Goal: Task Accomplishment & Management: Complete application form

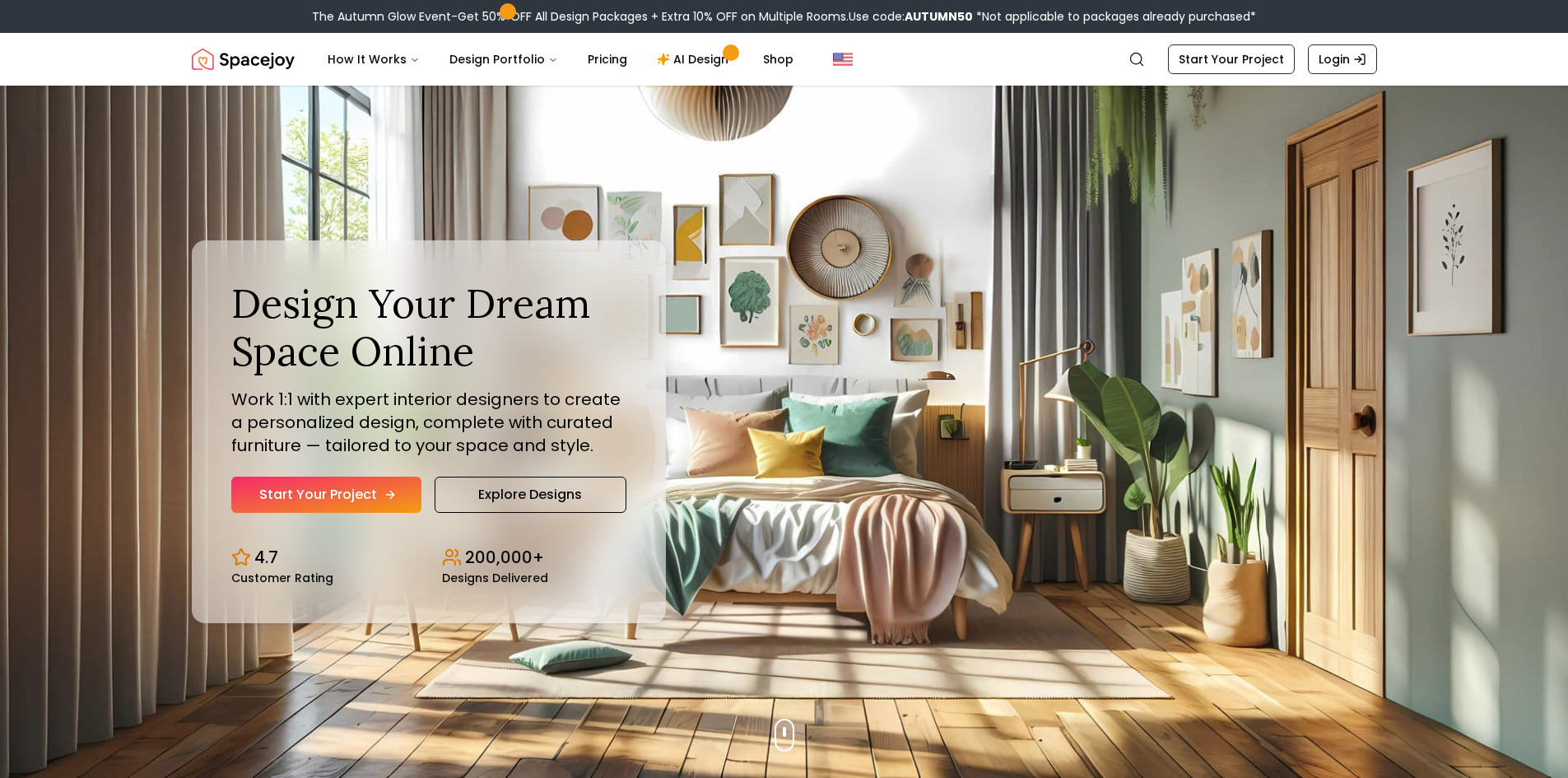
click at [386, 480] on link "Start Your Project" at bounding box center [326, 495] width 190 height 37
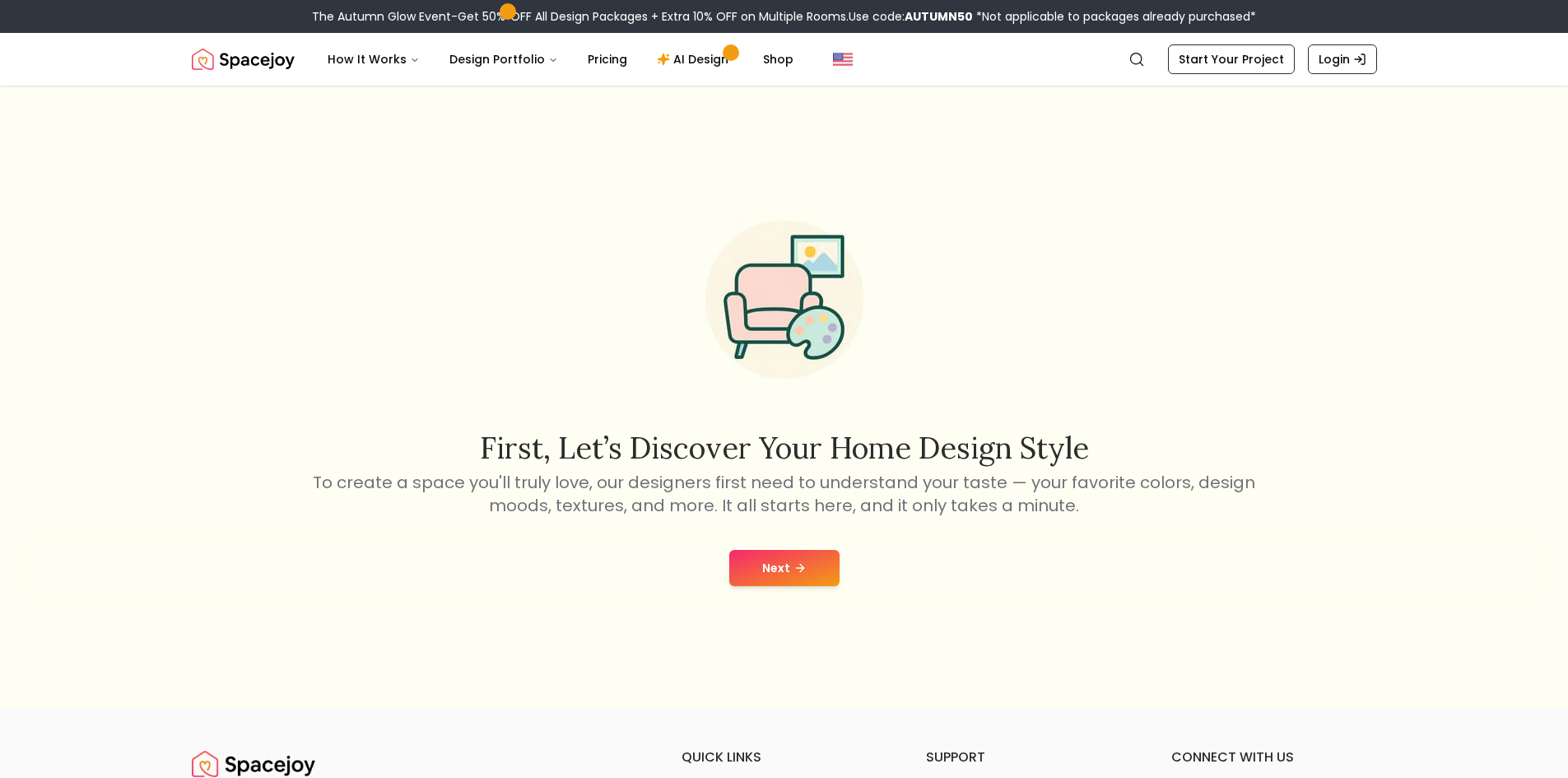
click at [786, 570] on button "Next" at bounding box center [784, 568] width 110 height 37
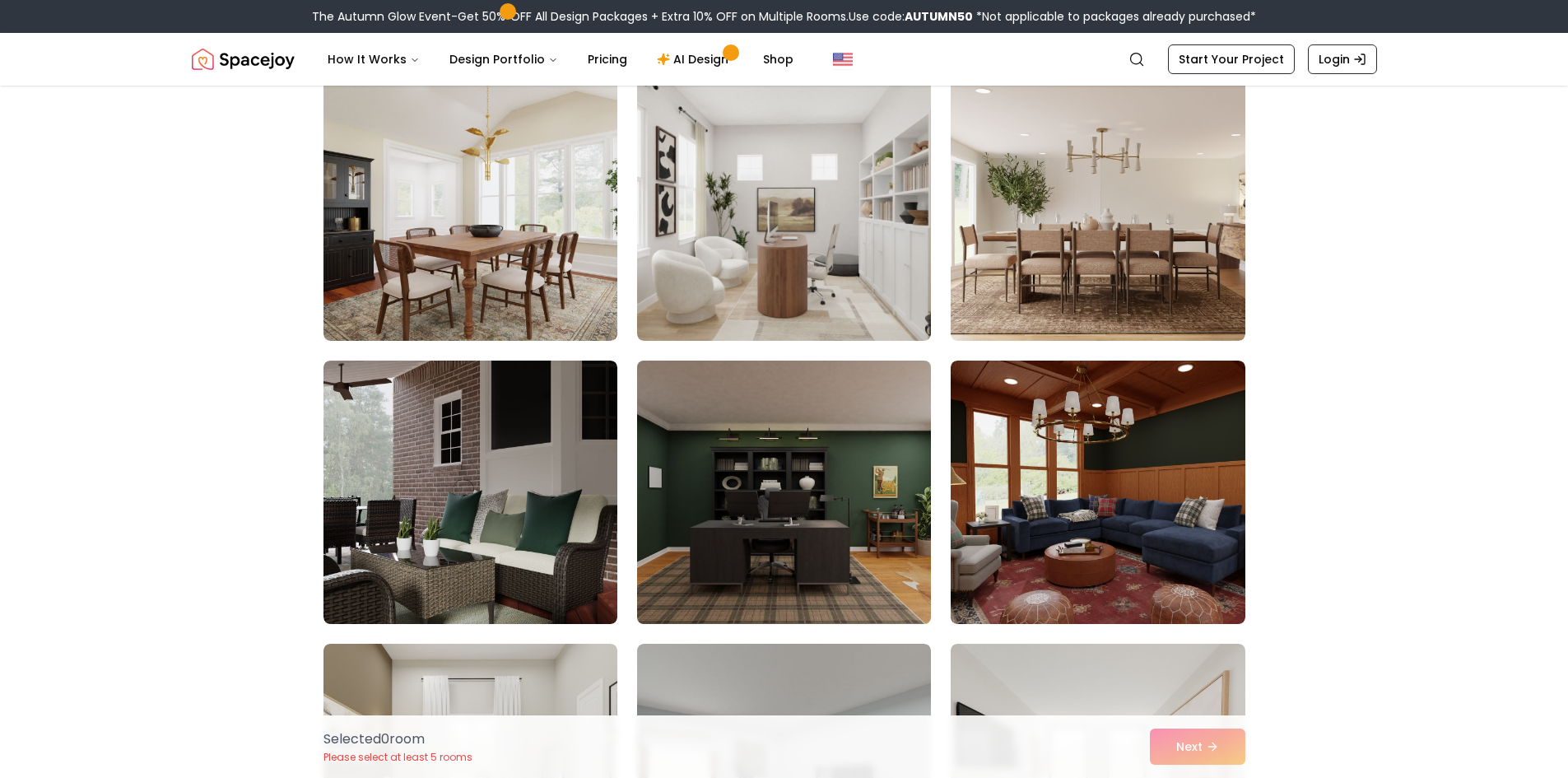
scroll to position [768, 0]
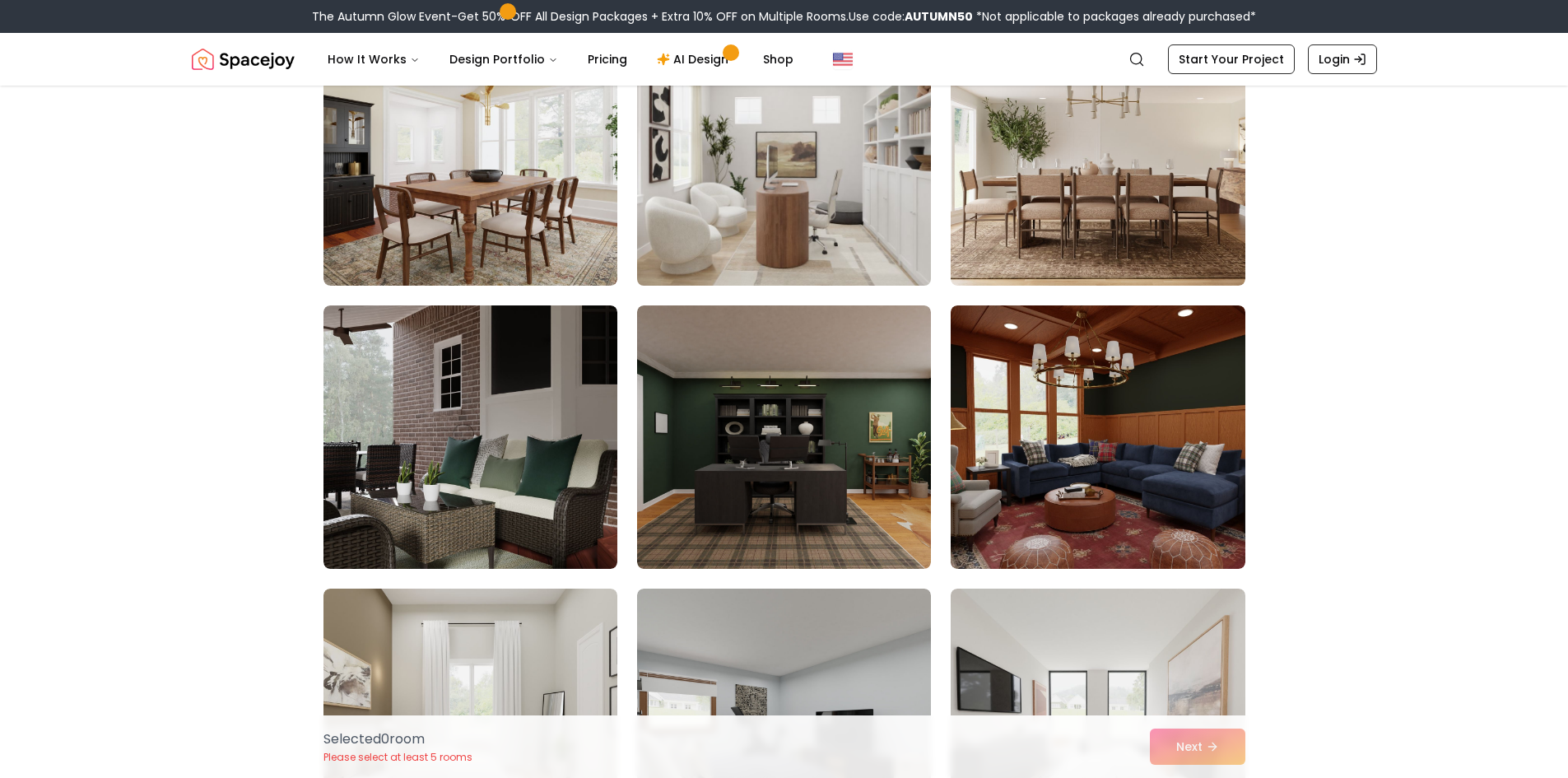
click at [816, 200] on img at bounding box center [784, 154] width 309 height 277
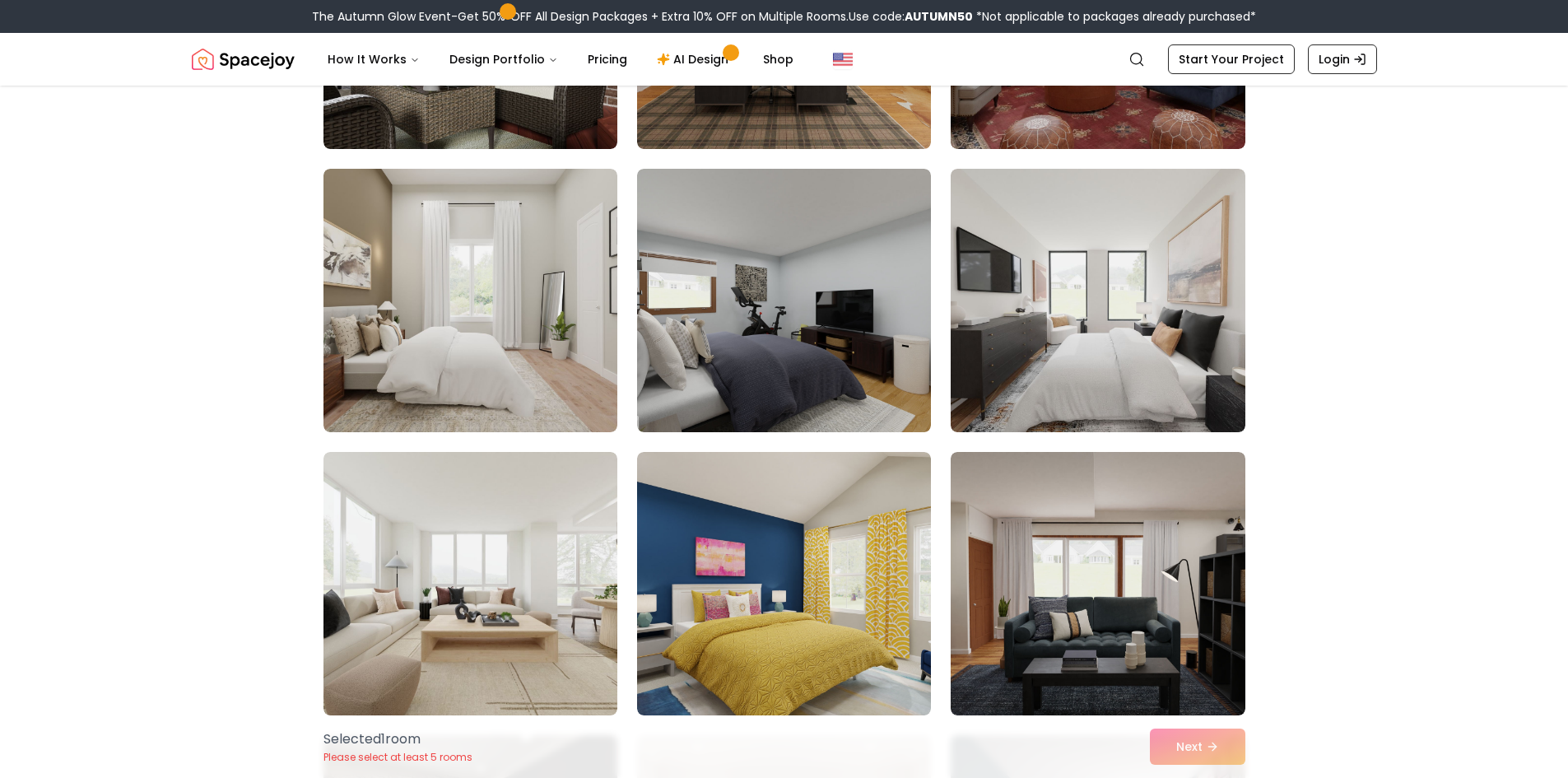
scroll to position [1153, 0]
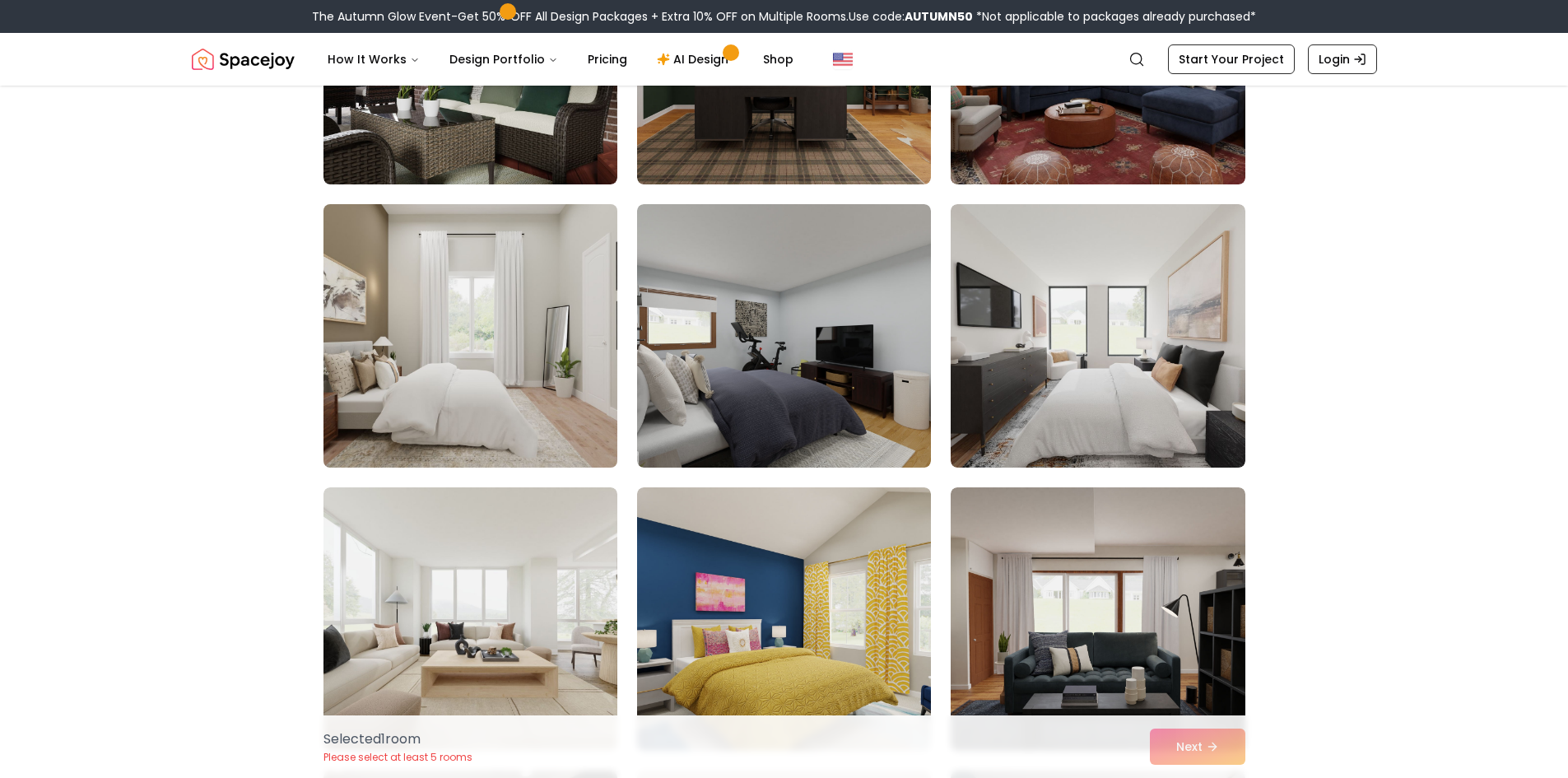
drag, startPoint x: 399, startPoint y: 307, endPoint x: 432, endPoint y: 318, distance: 34.8
click at [397, 307] on img at bounding box center [470, 337] width 309 height 277
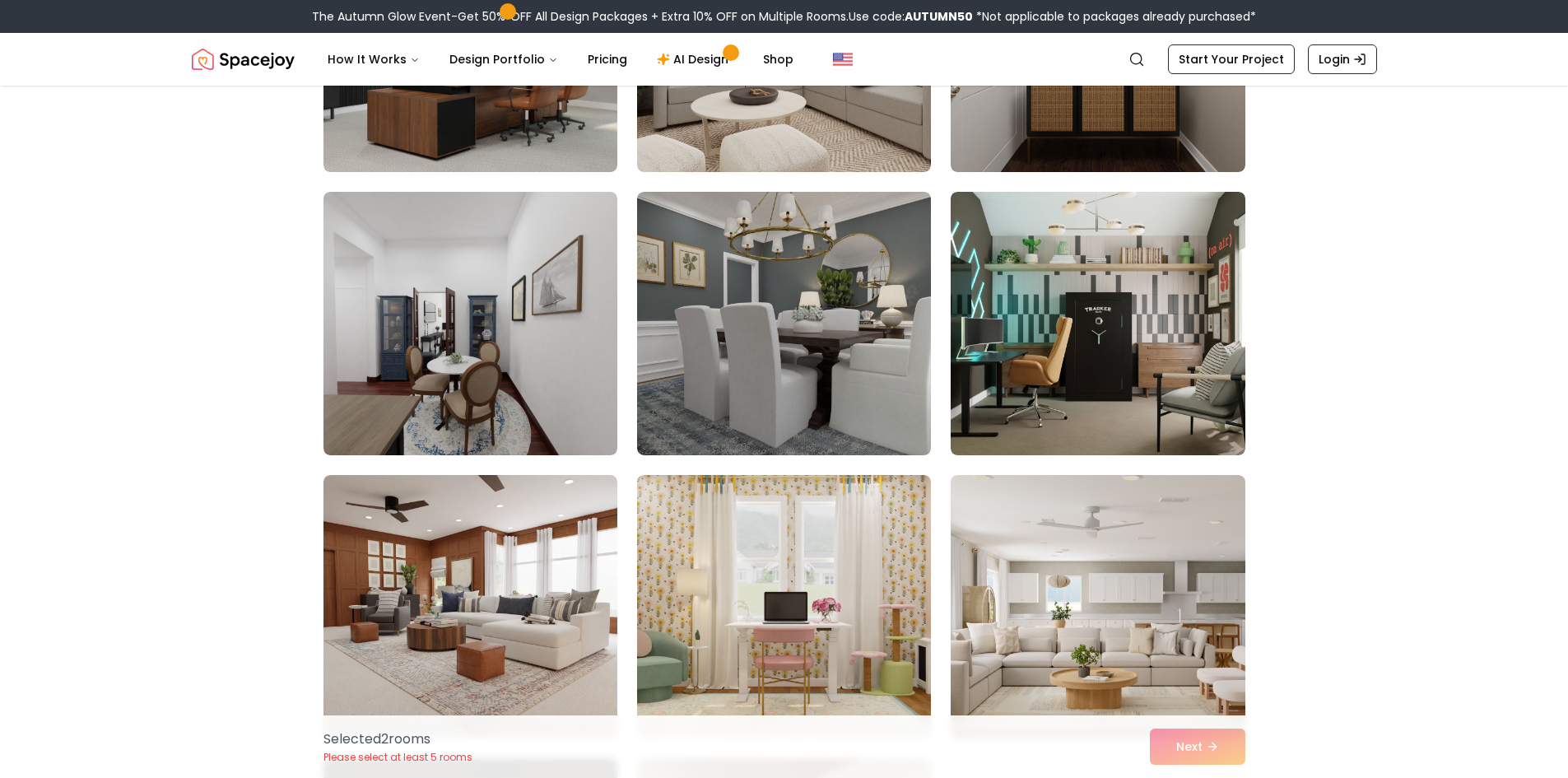
scroll to position [4036, 0]
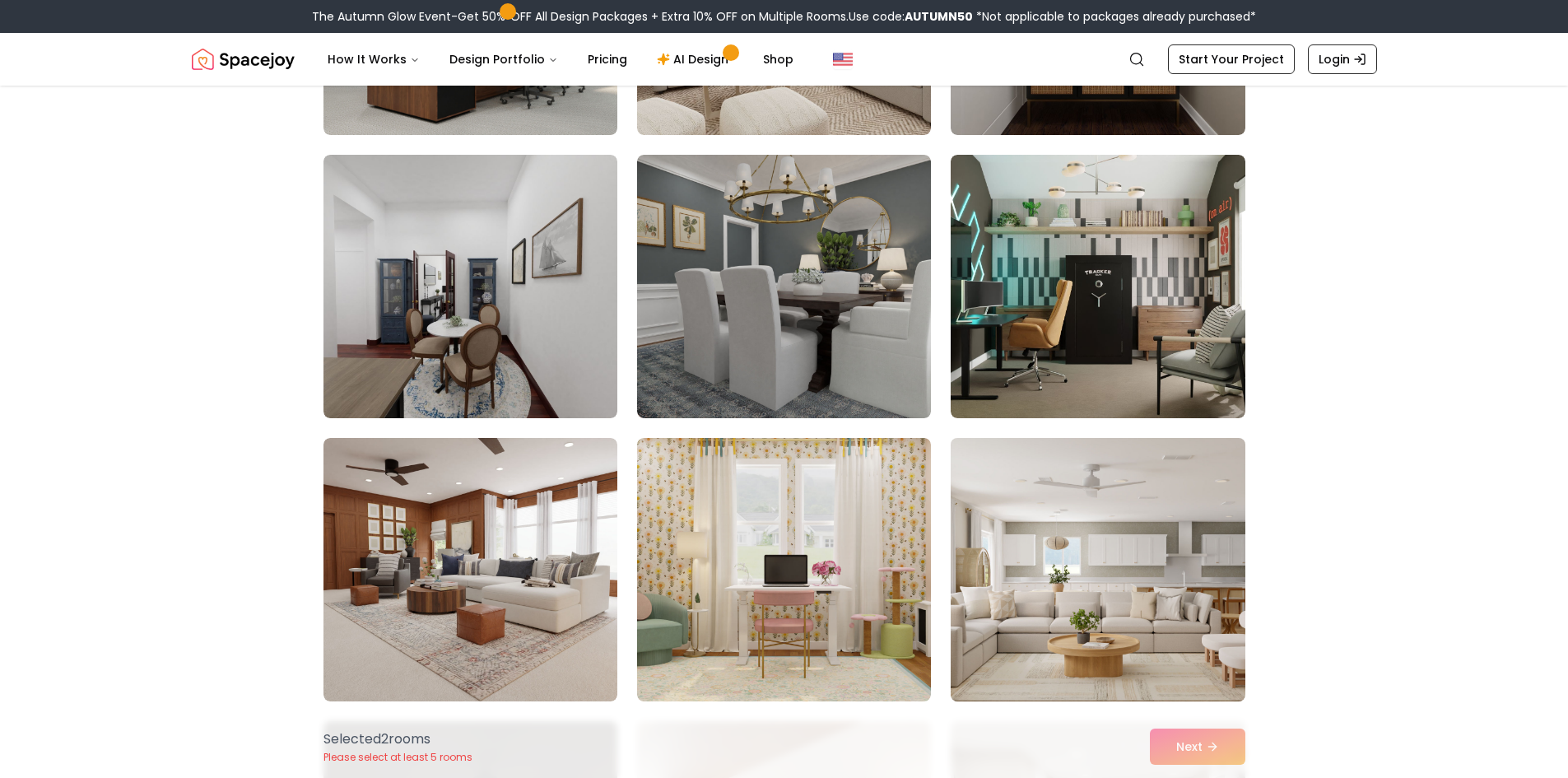
click at [1076, 532] on img at bounding box center [1097, 570] width 309 height 277
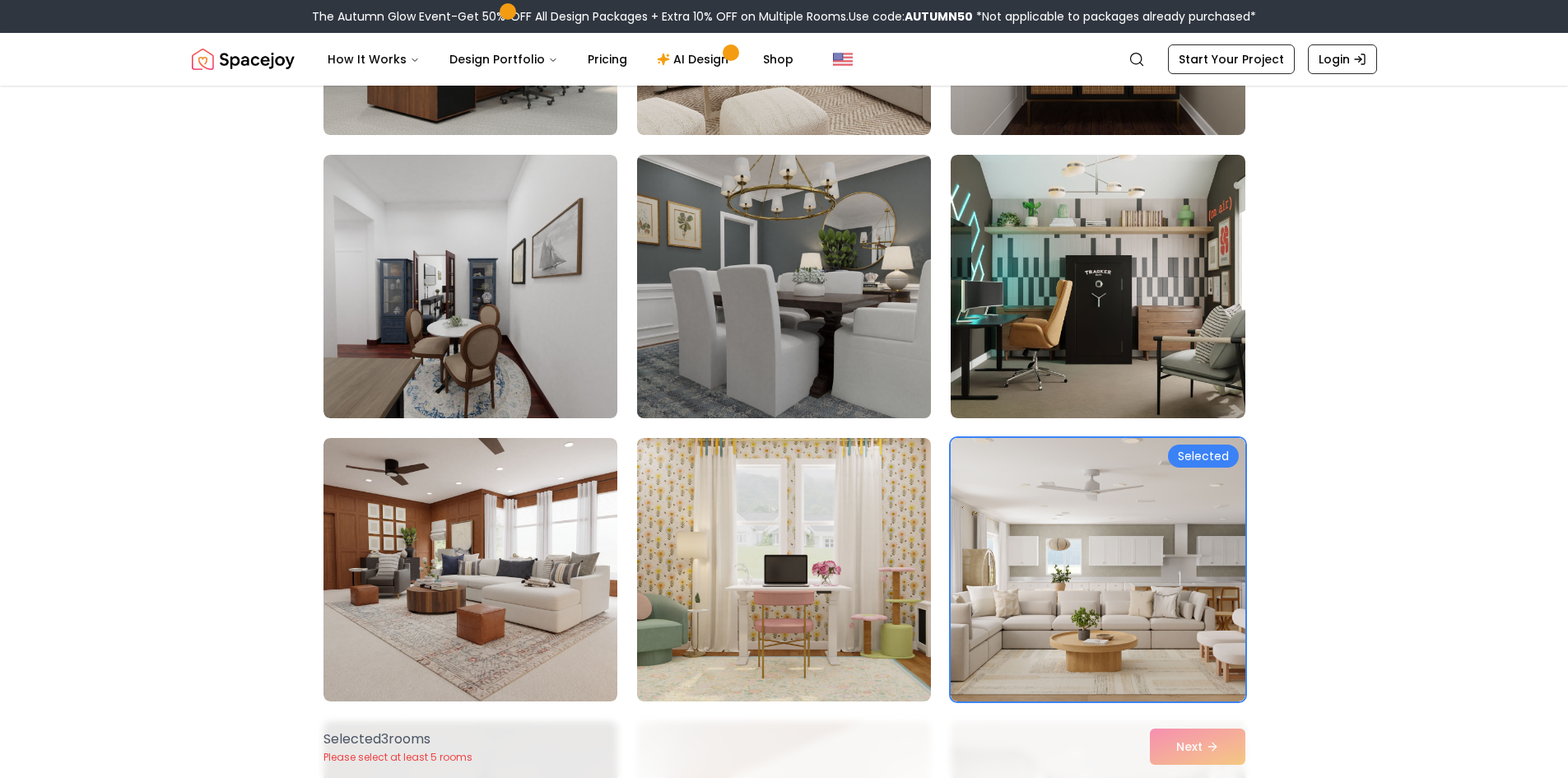
click at [756, 321] on img at bounding box center [784, 287] width 309 height 277
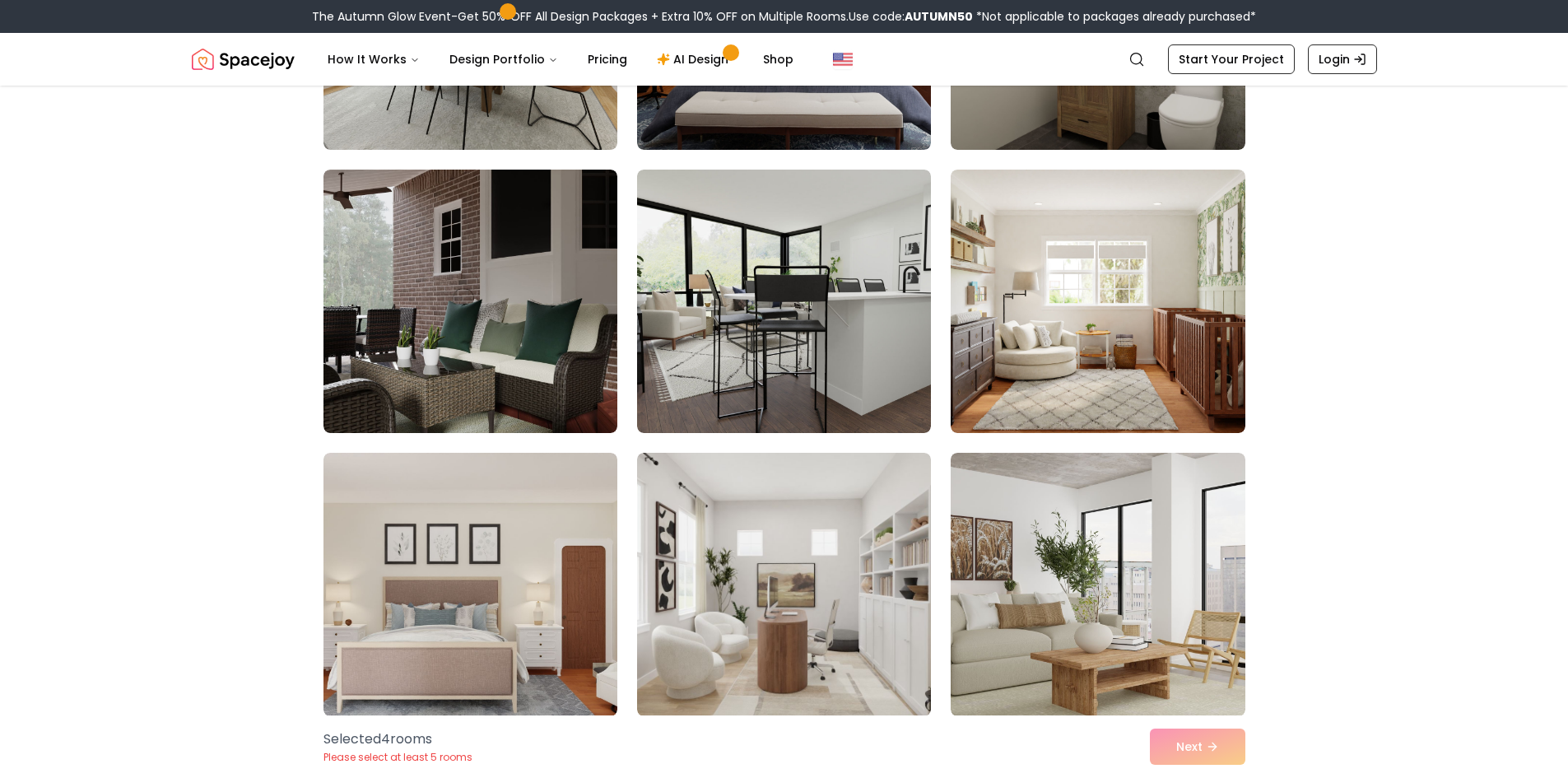
scroll to position [5189, 0]
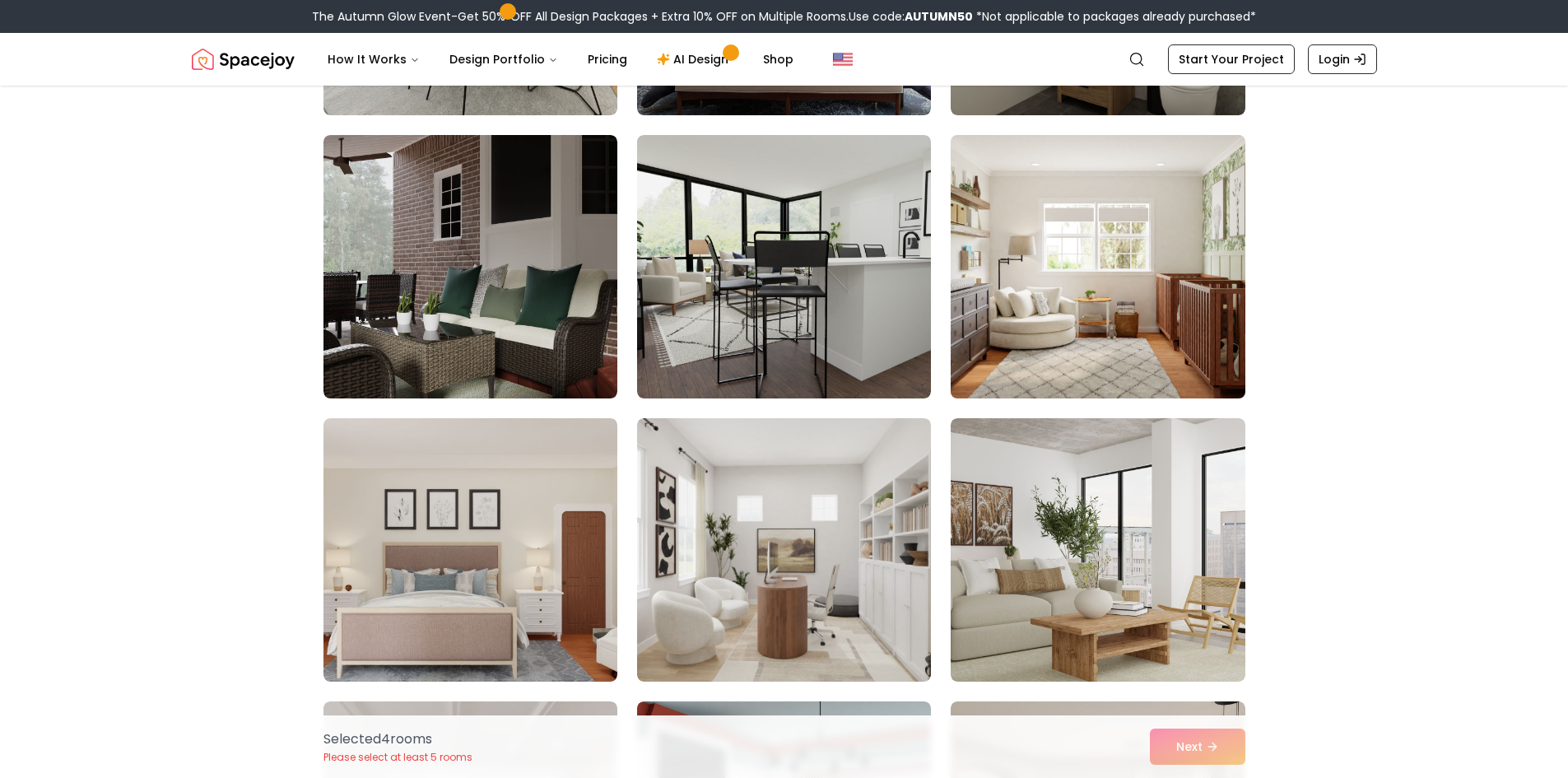
click at [1051, 279] on img at bounding box center [1097, 267] width 309 height 277
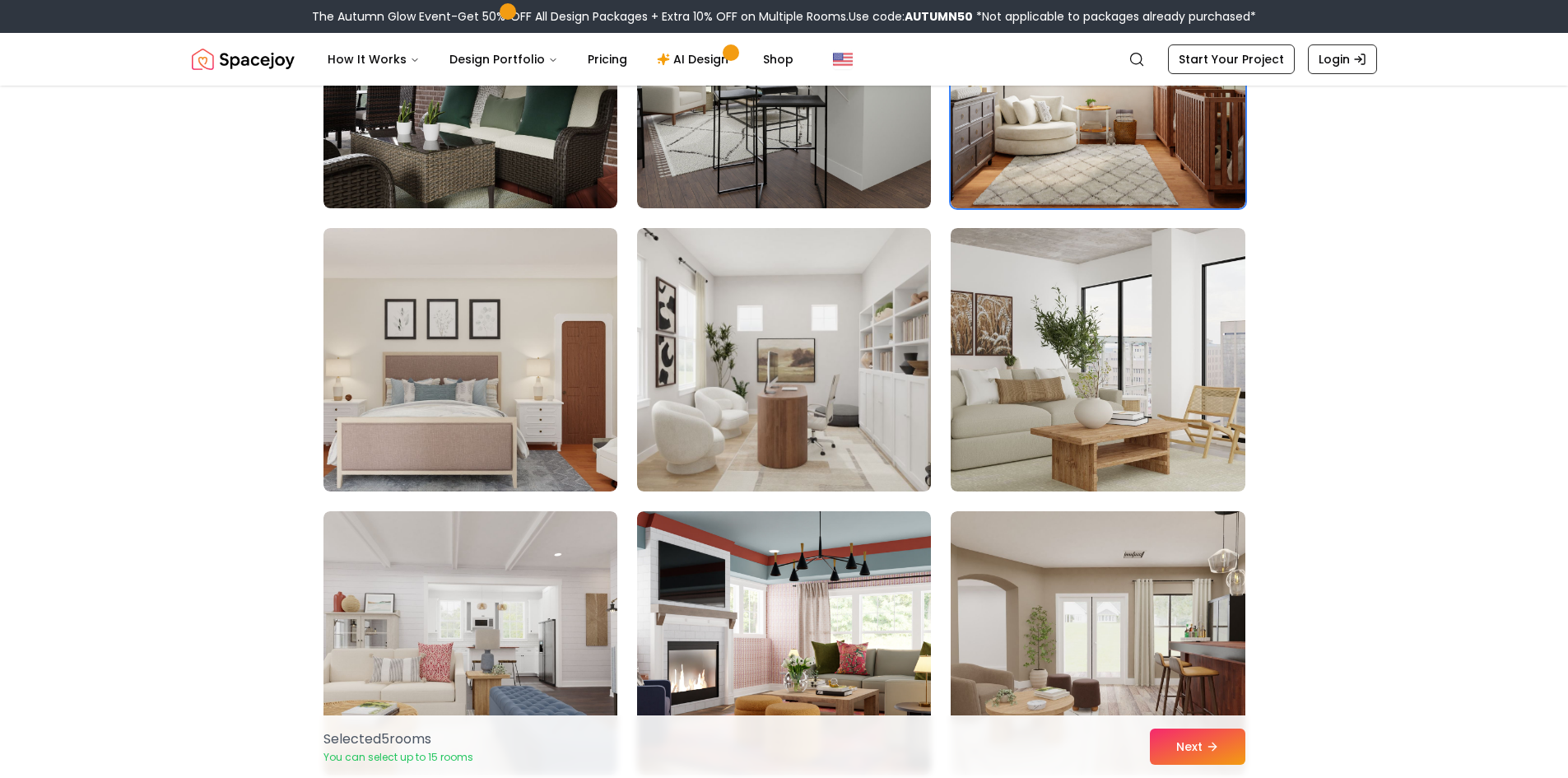
scroll to position [5342, 0]
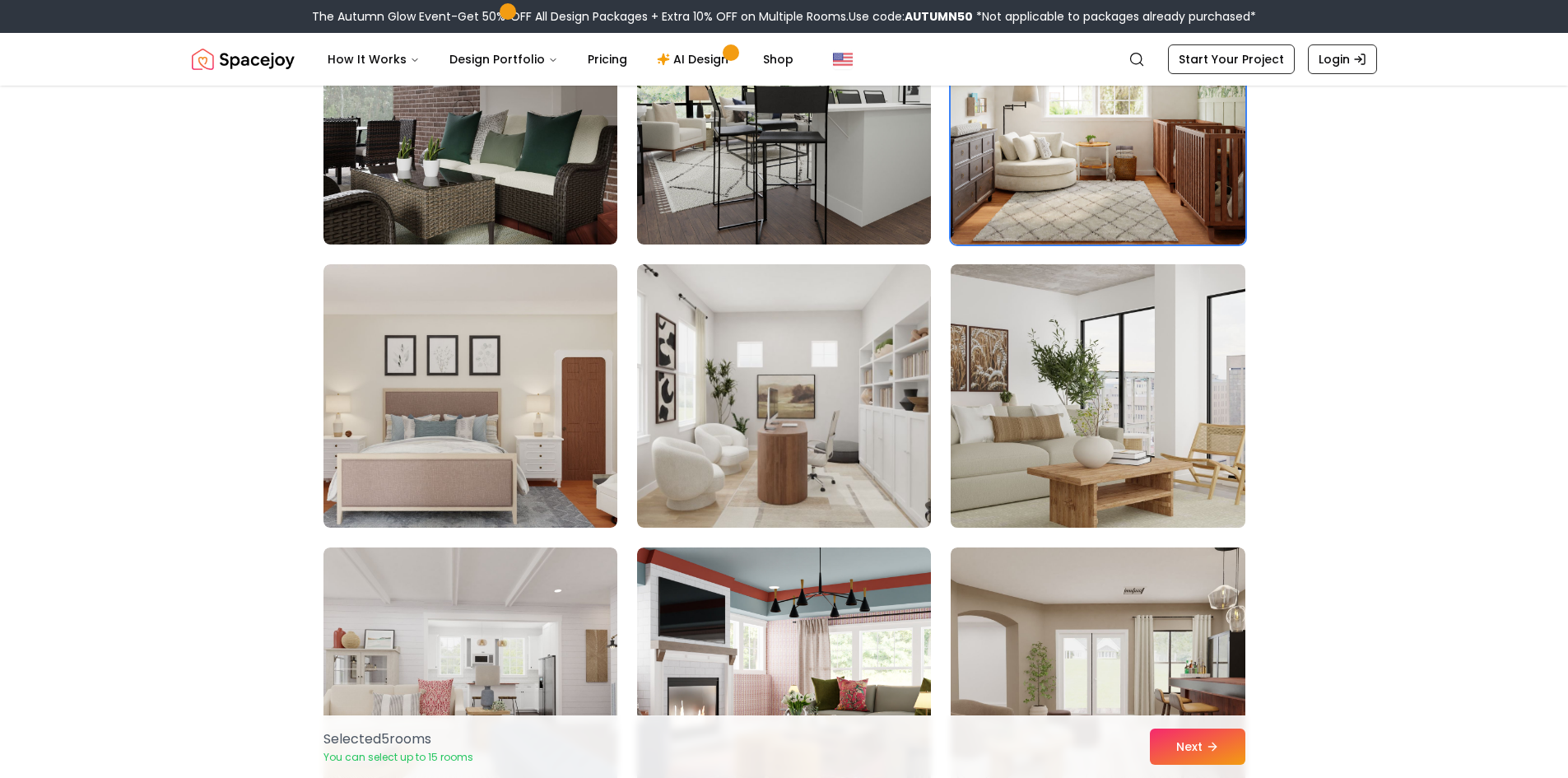
click at [1179, 473] on img at bounding box center [1097, 396] width 309 height 277
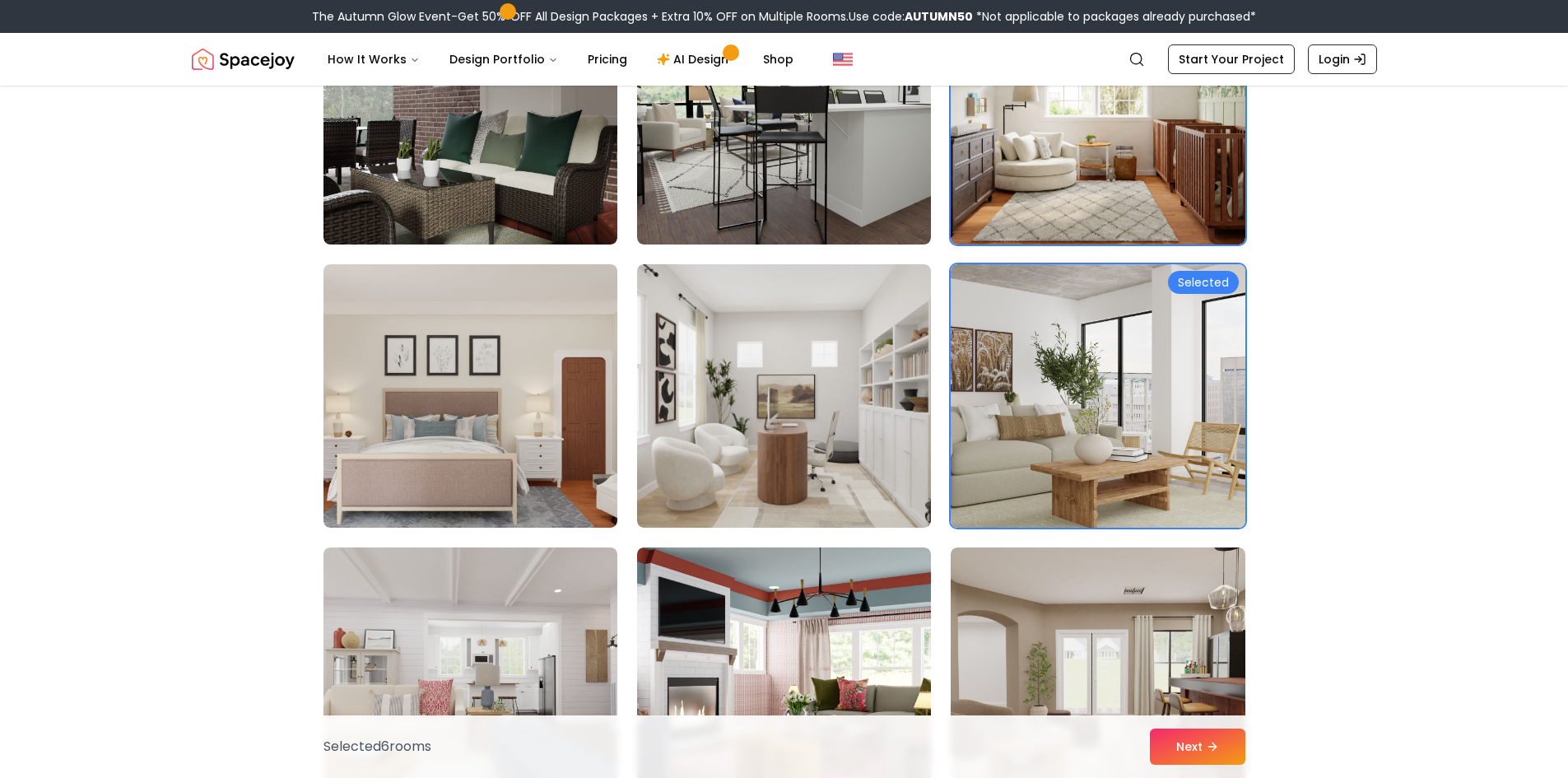
scroll to position [5150, 0]
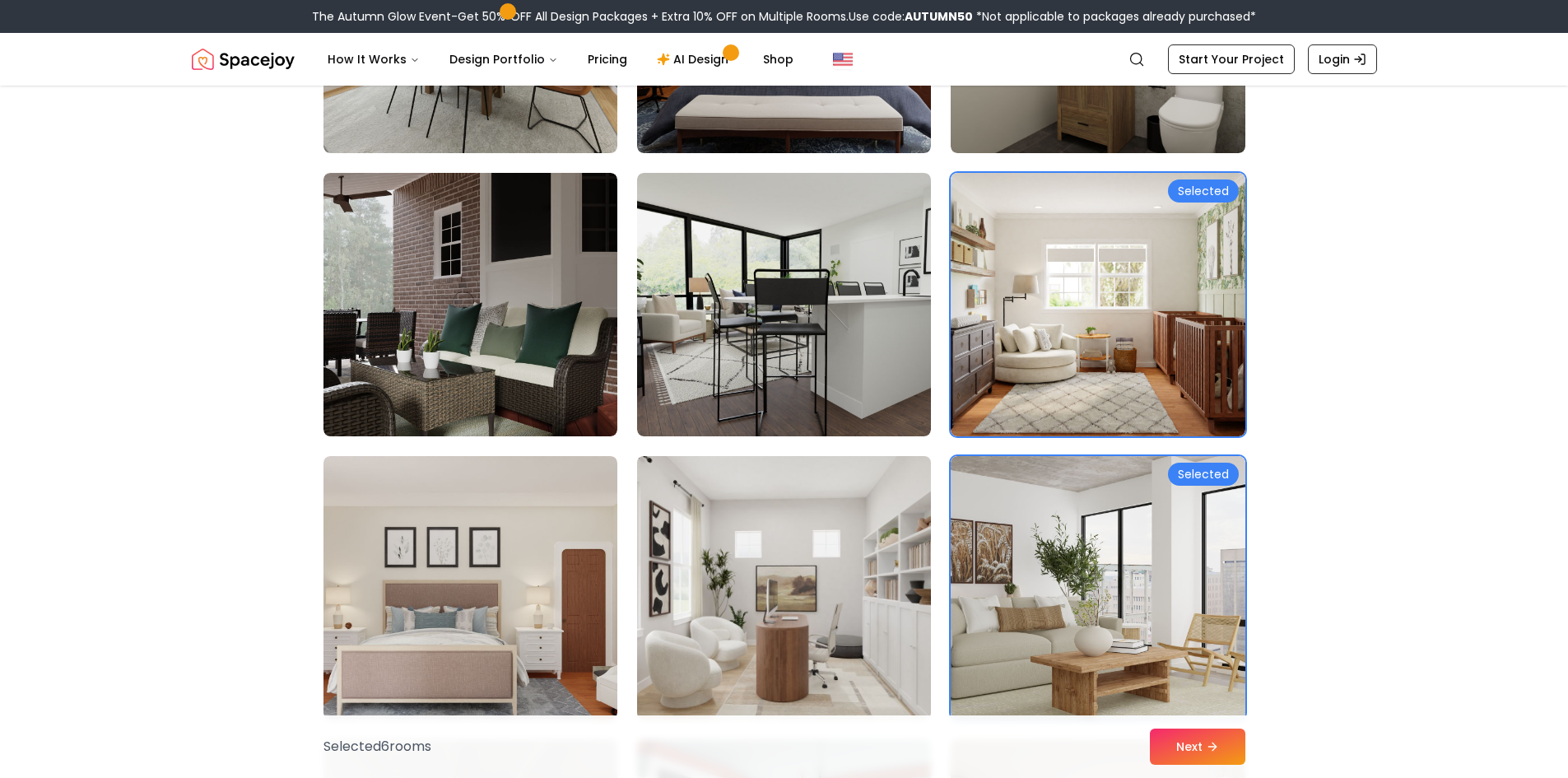
click at [766, 538] on img at bounding box center [784, 588] width 309 height 277
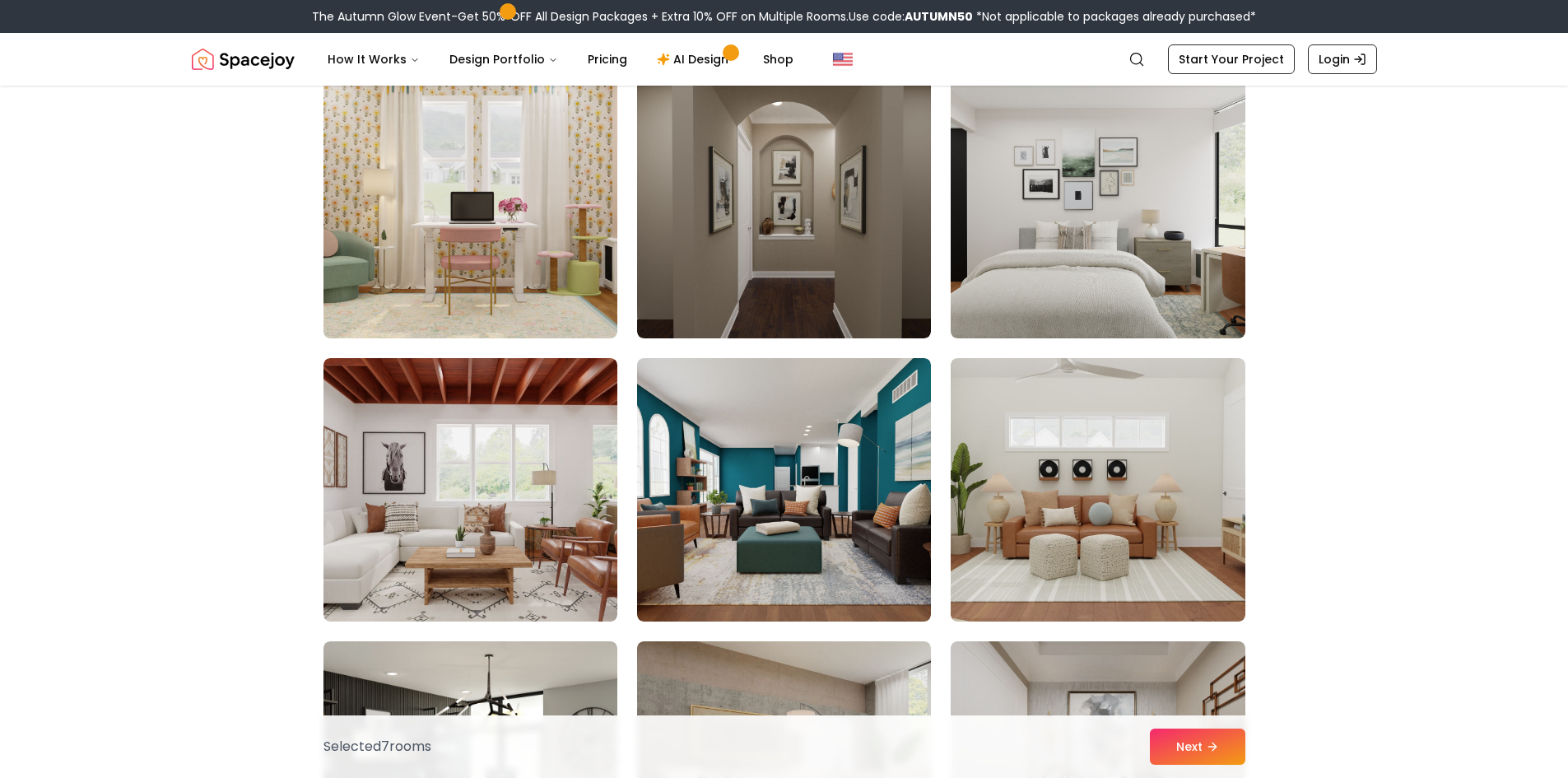
scroll to position [3229, 0]
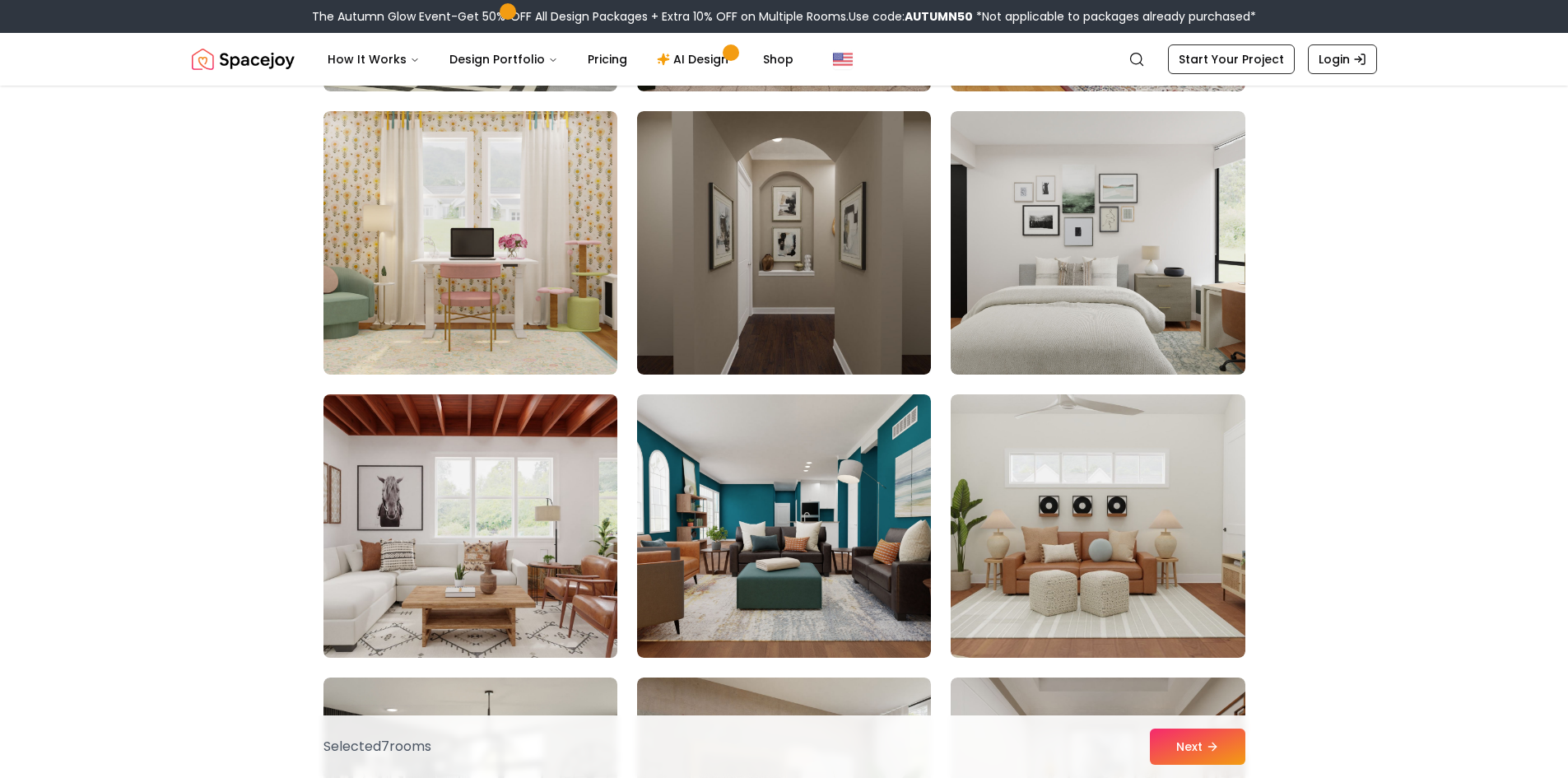
click at [370, 458] on img at bounding box center [470, 527] width 309 height 277
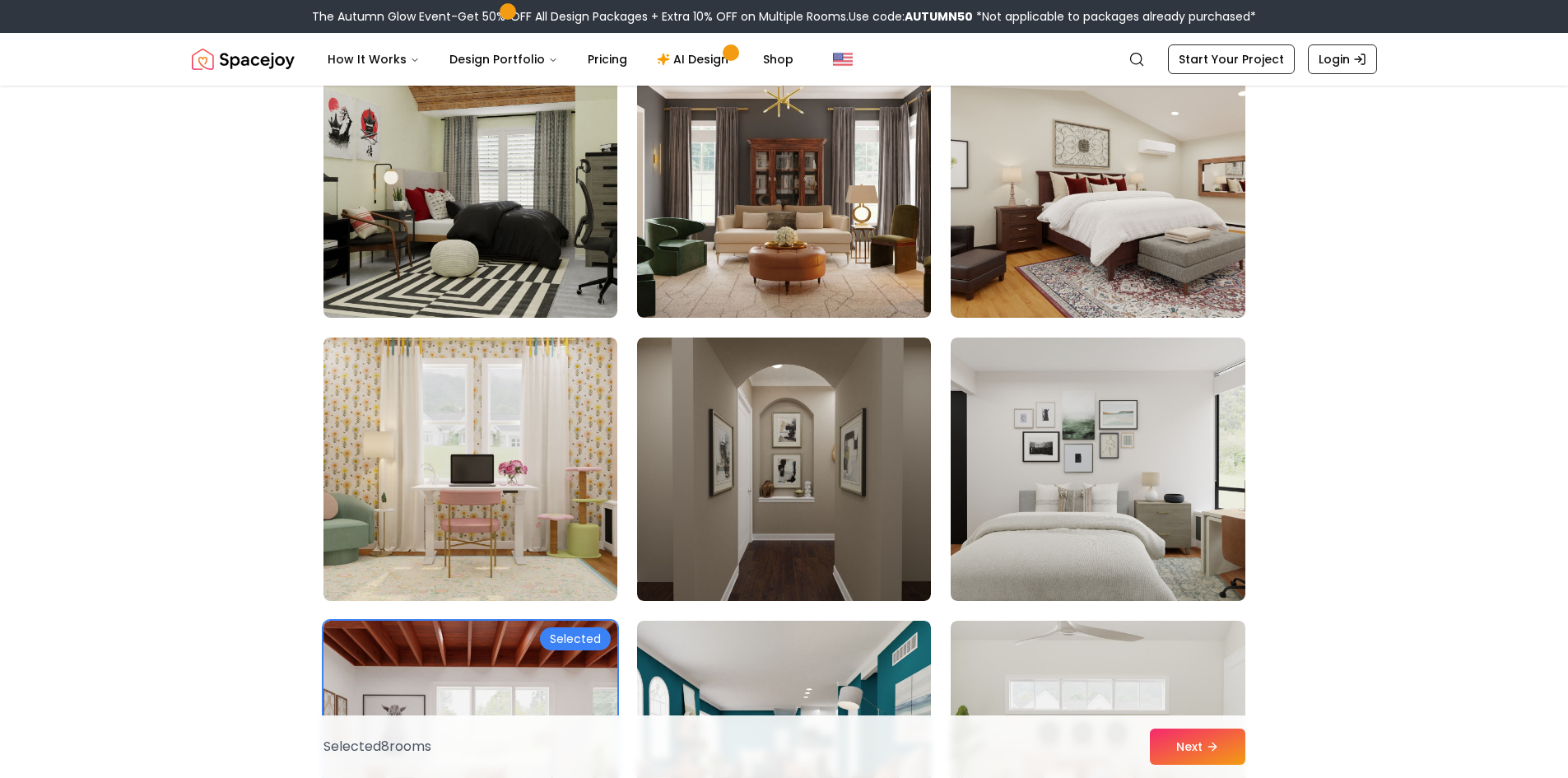
scroll to position [2845, 0]
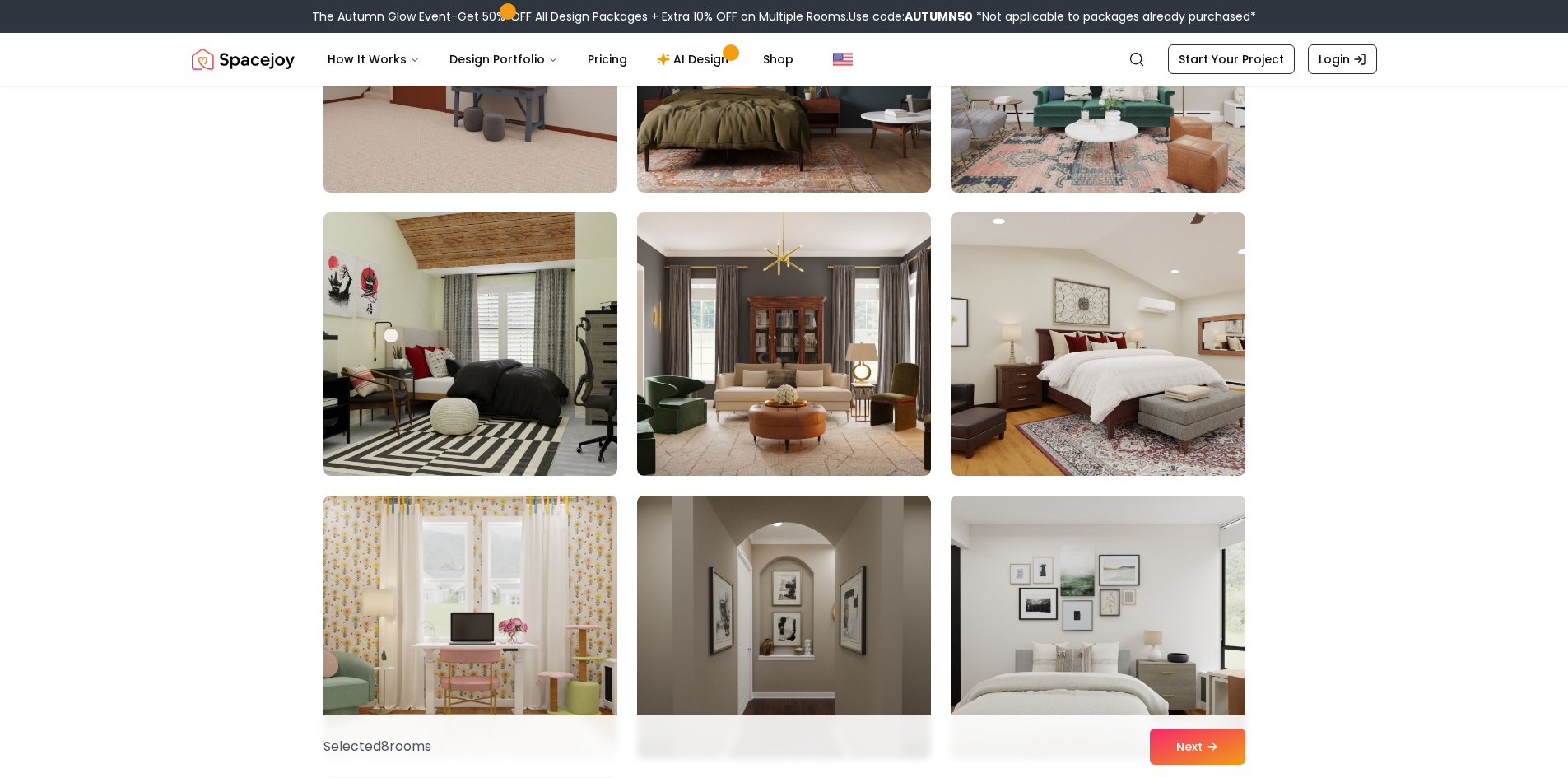
click at [1105, 666] on img at bounding box center [1097, 628] width 309 height 277
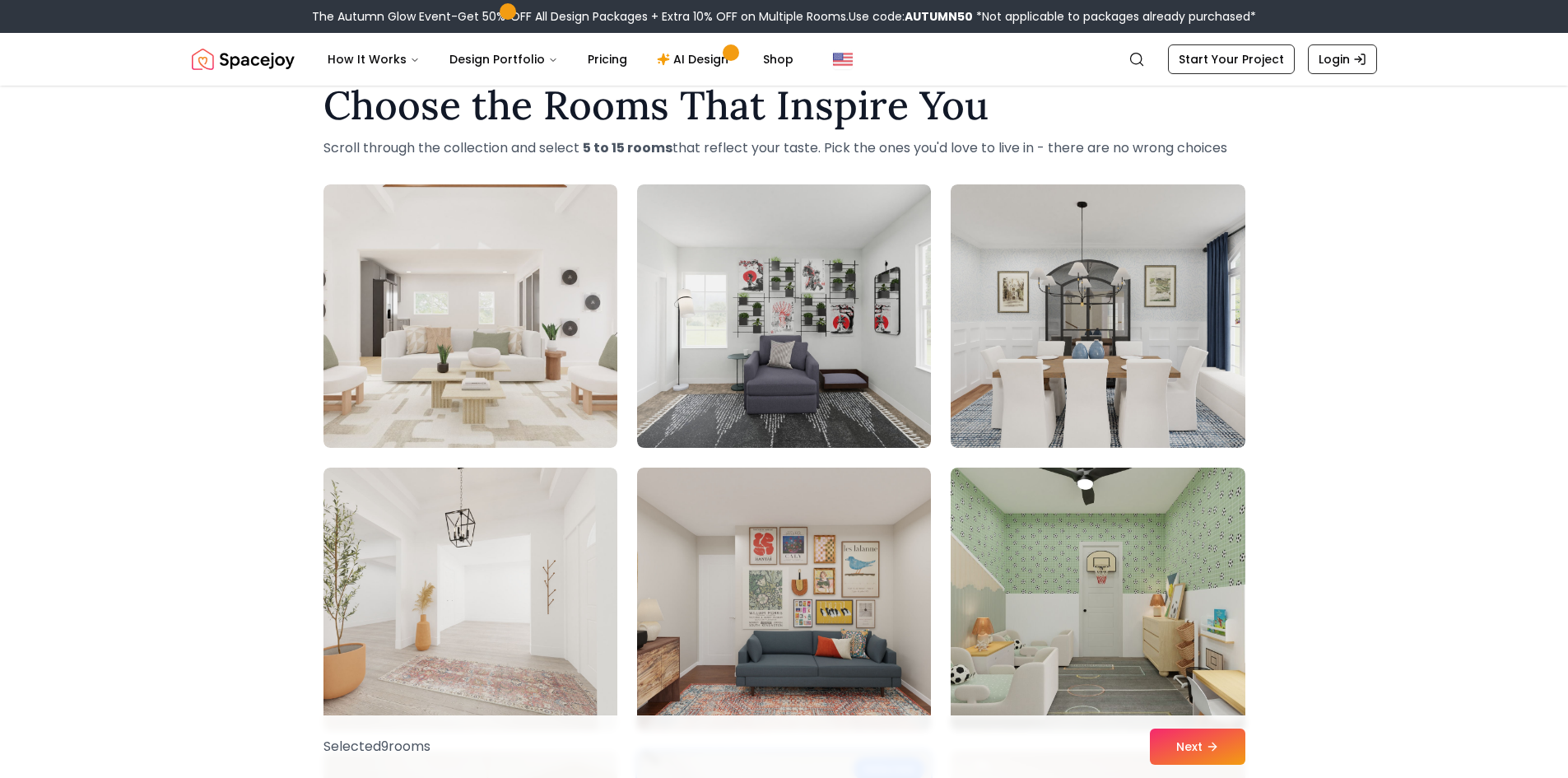
scroll to position [0, 0]
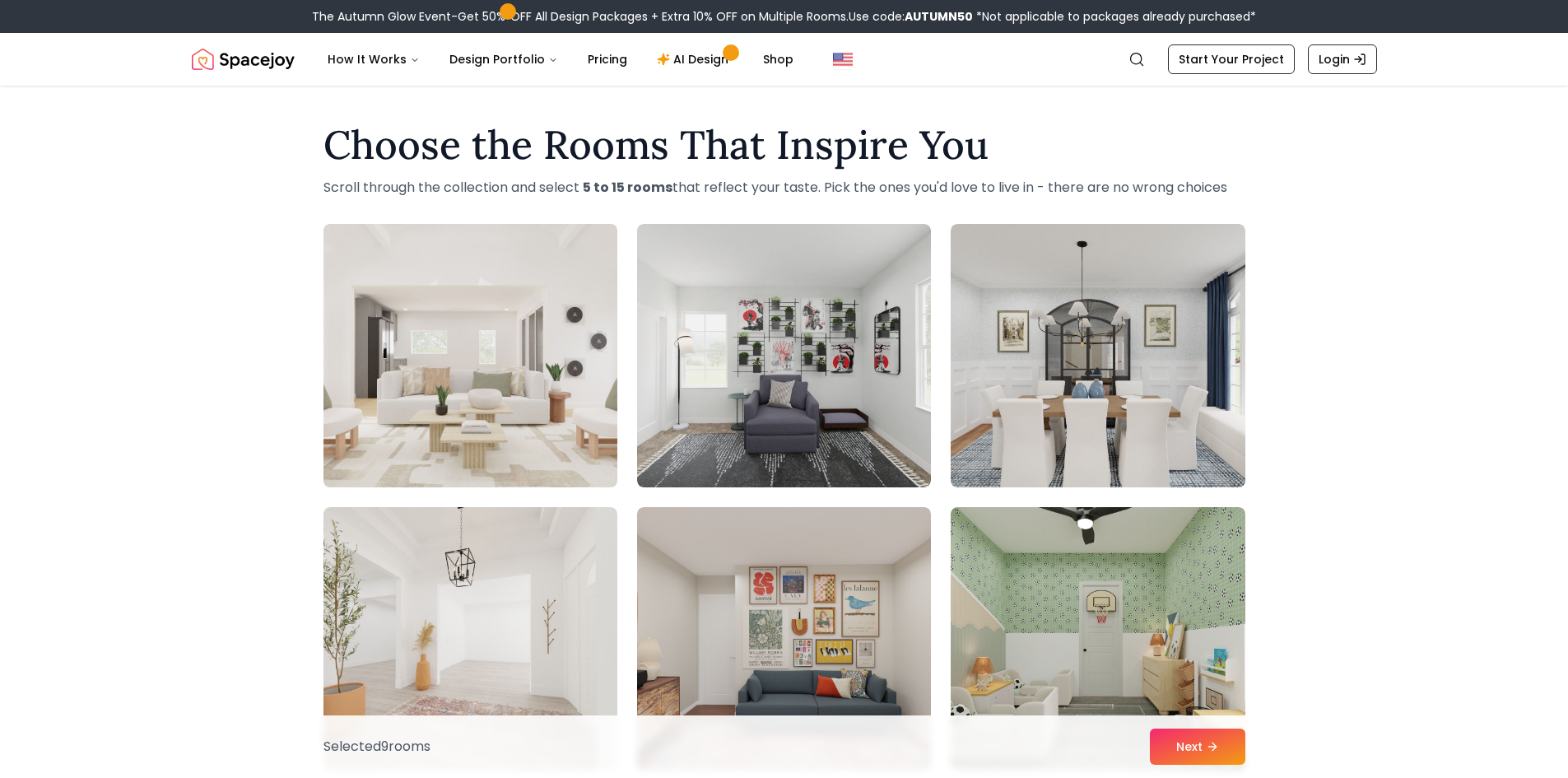
click at [488, 310] on img at bounding box center [470, 356] width 309 height 277
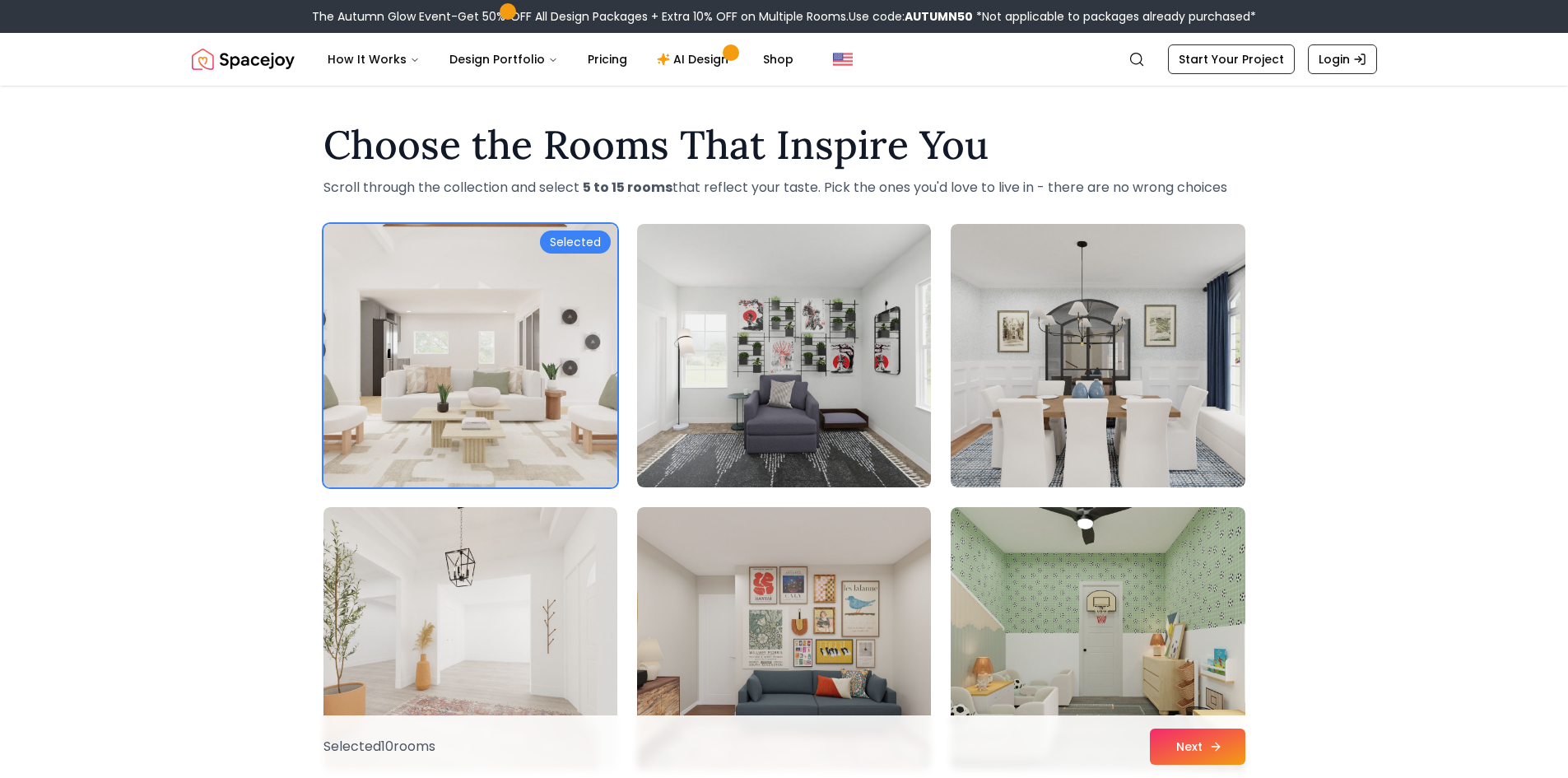
click at [1198, 738] on button "Next" at bounding box center [1197, 746] width 96 height 37
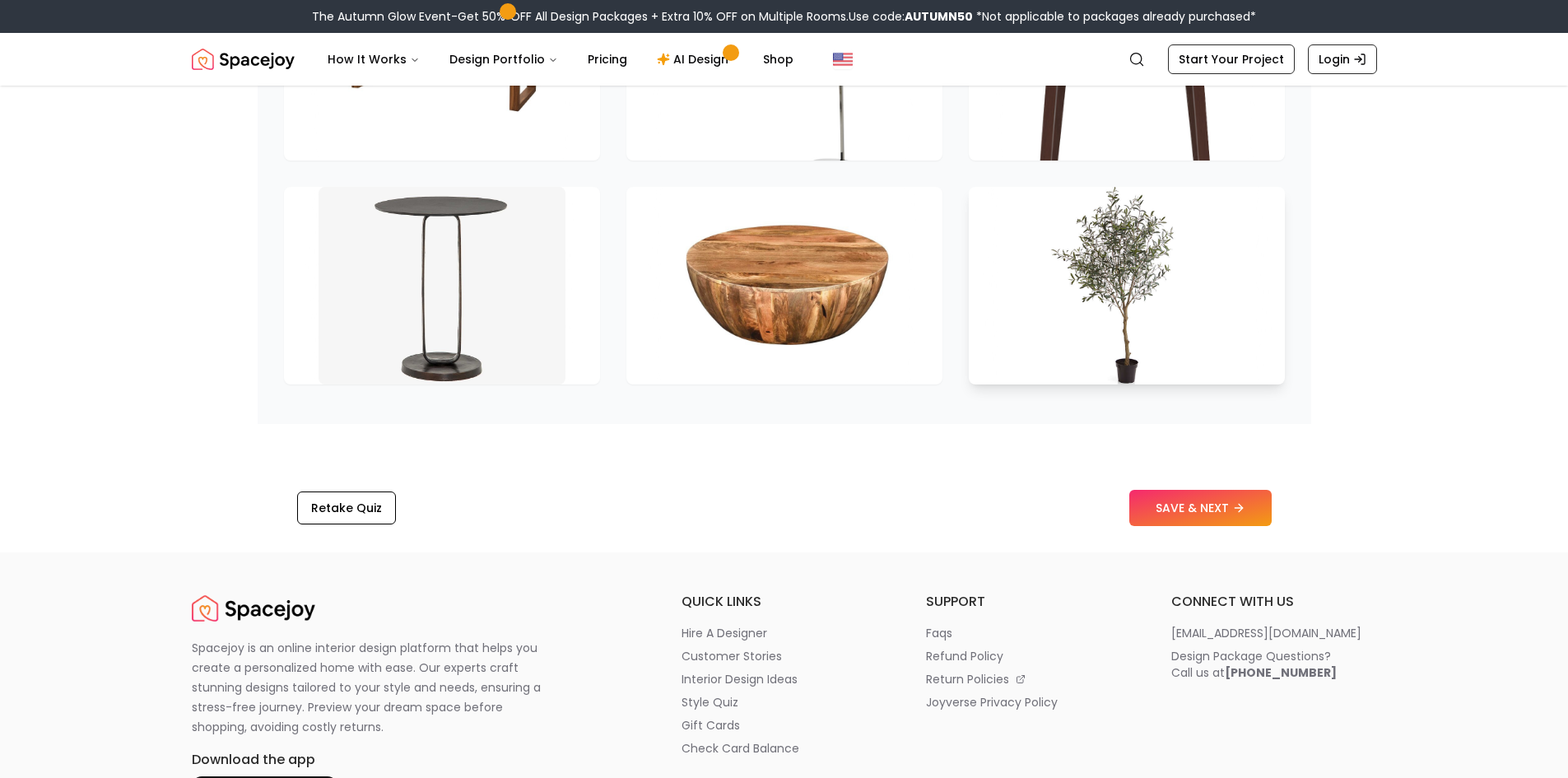
scroll to position [2306, 0]
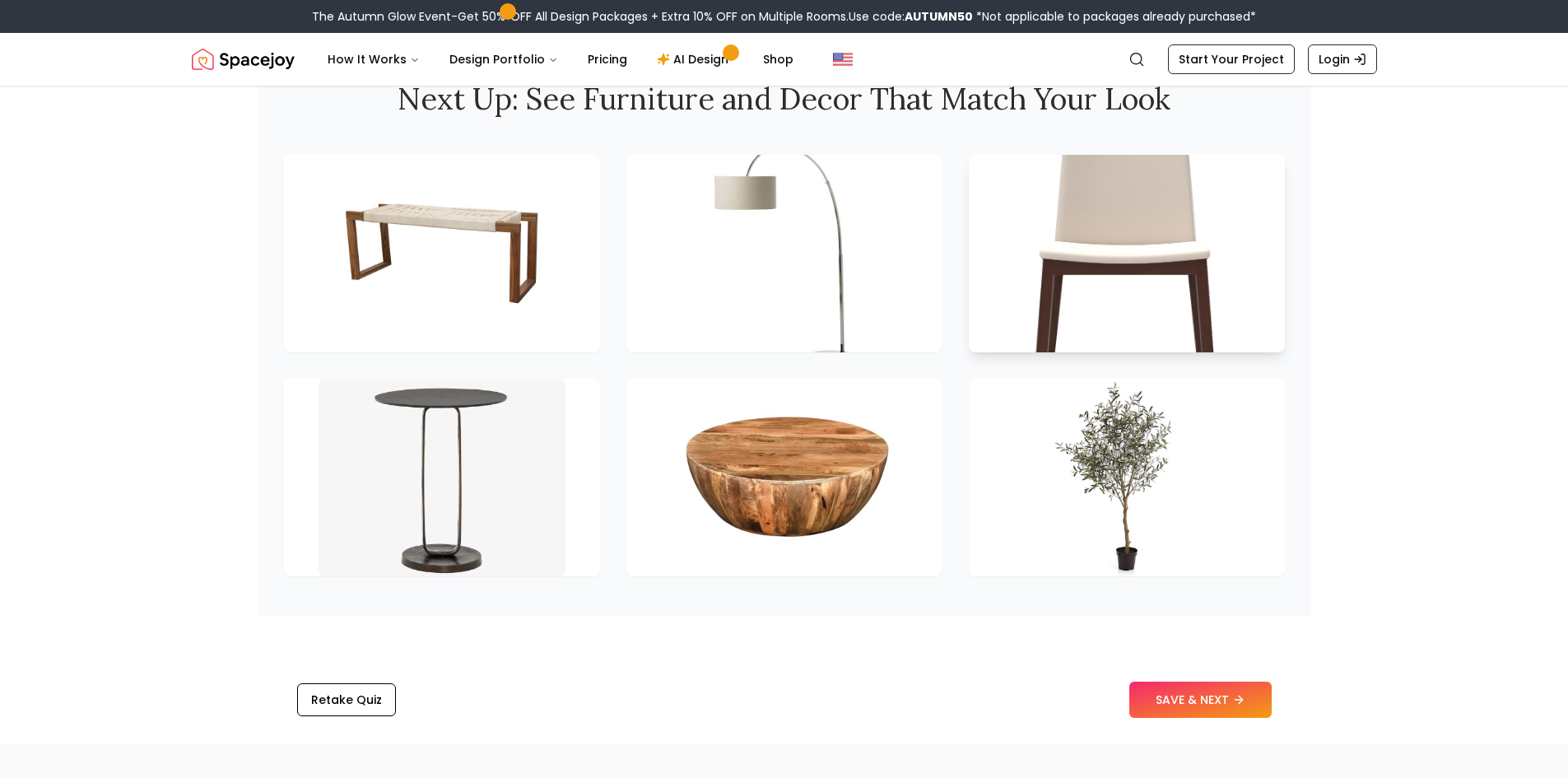
click at [1075, 268] on img at bounding box center [1127, 253] width 259 height 208
click at [797, 243] on img at bounding box center [784, 253] width 259 height 208
click at [1183, 708] on button "SAVE & NEXT" at bounding box center [1201, 700] width 142 height 37
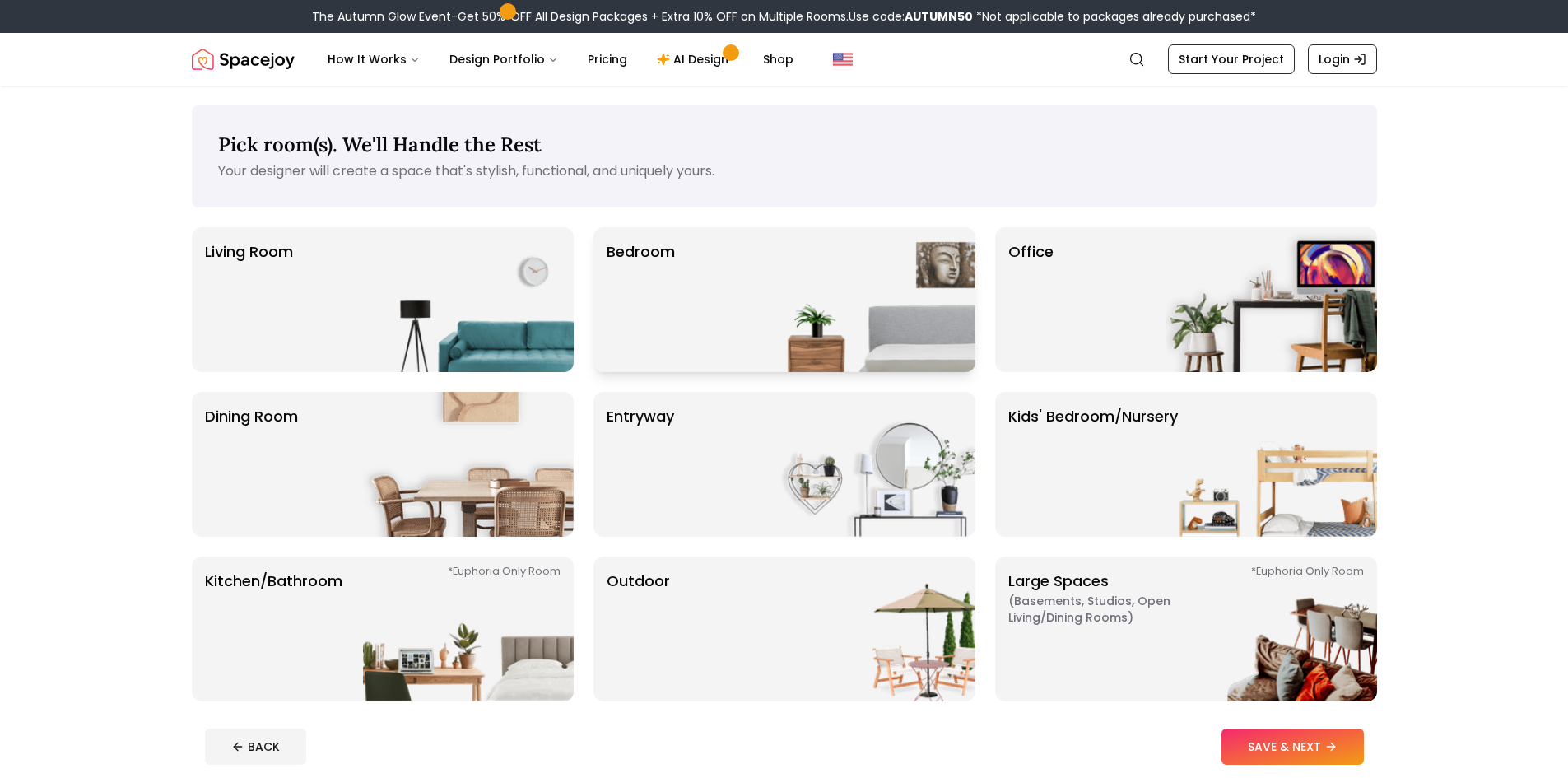
click at [705, 312] on div "Bedroom" at bounding box center [784, 300] width 382 height 145
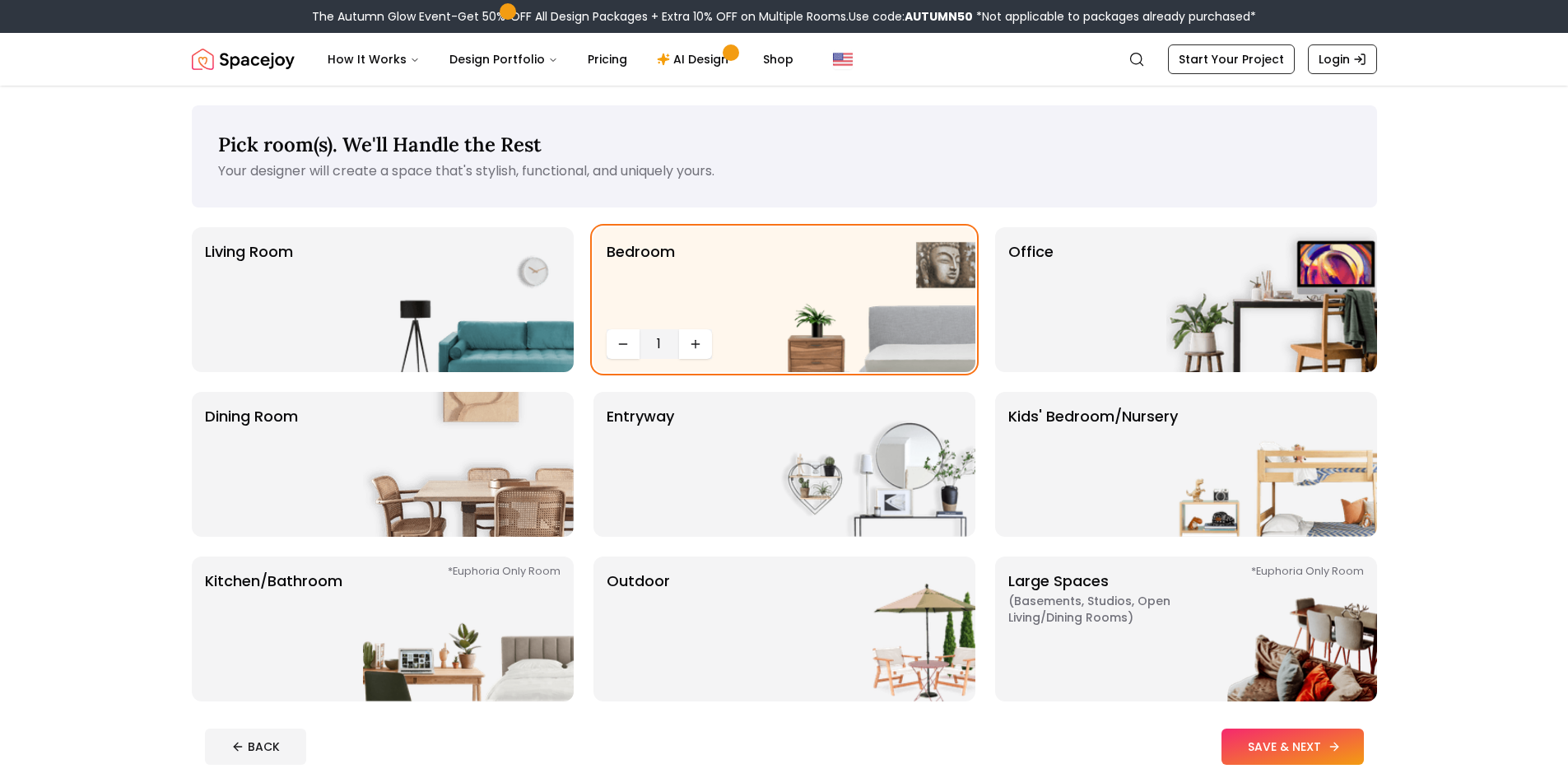
click at [1304, 748] on button "SAVE & NEXT" at bounding box center [1293, 746] width 142 height 37
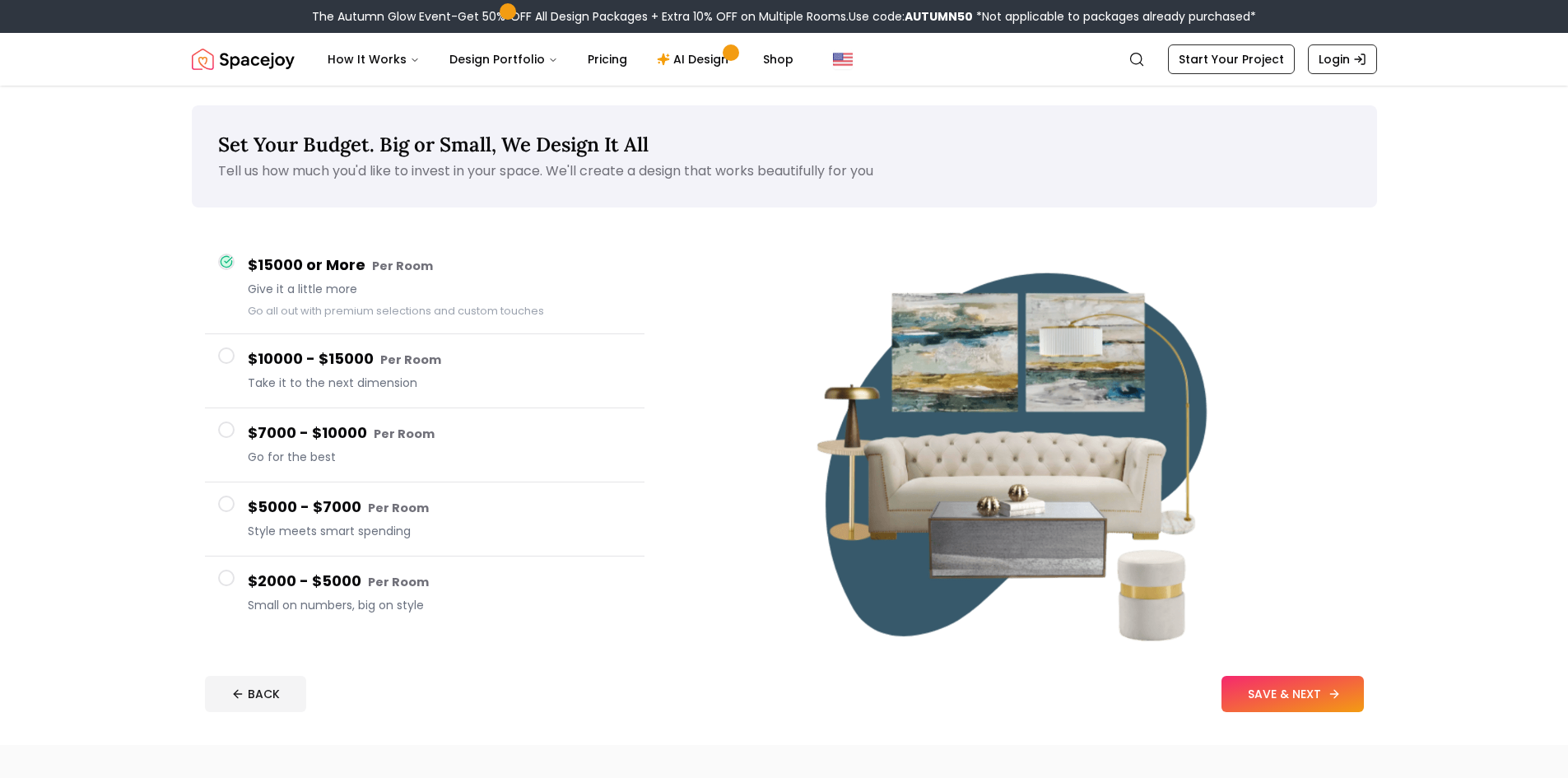
click at [1286, 686] on button "SAVE & NEXT" at bounding box center [1293, 694] width 142 height 37
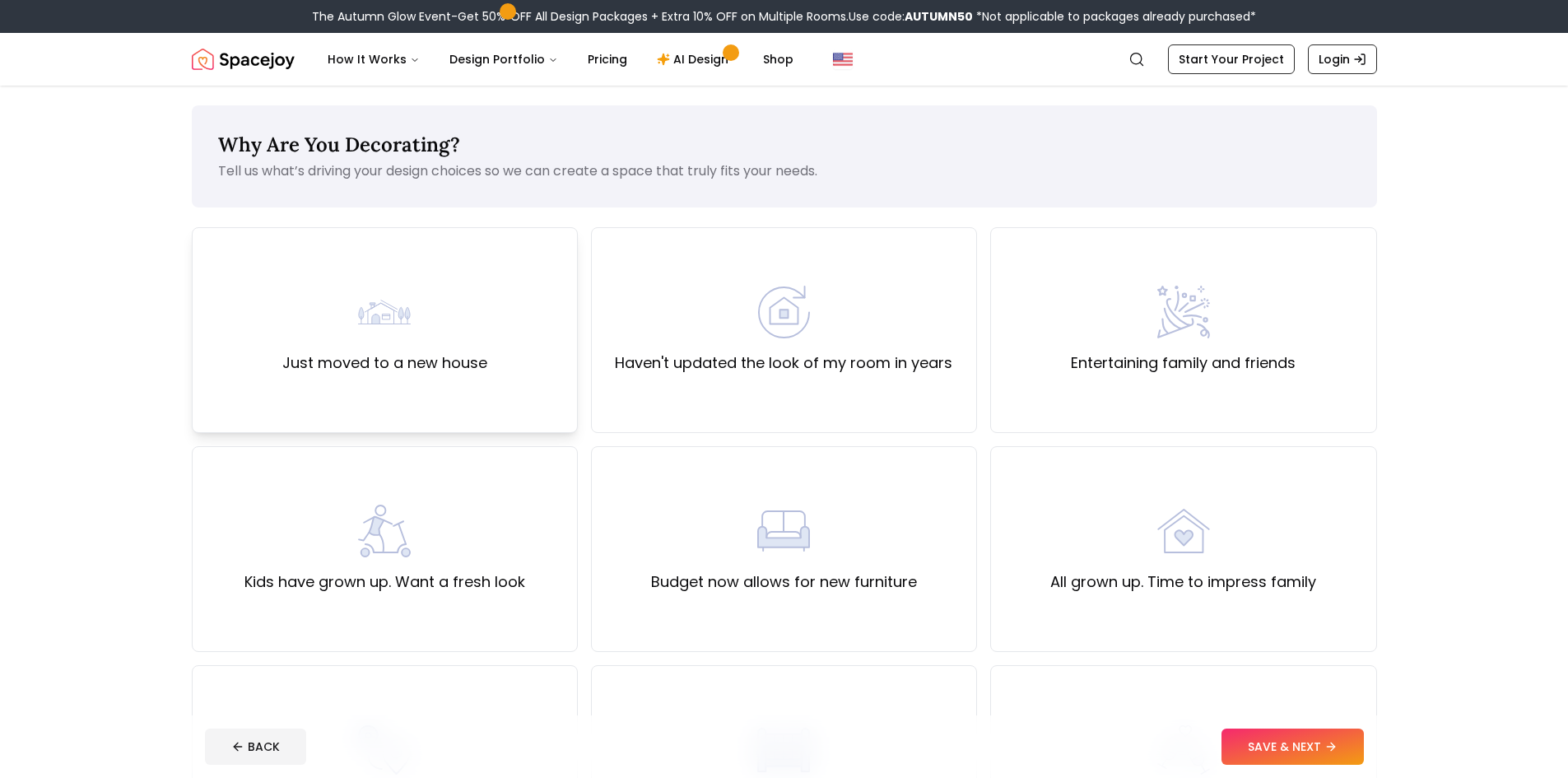
click at [460, 367] on label "Just moved to a new house" at bounding box center [384, 362] width 205 height 23
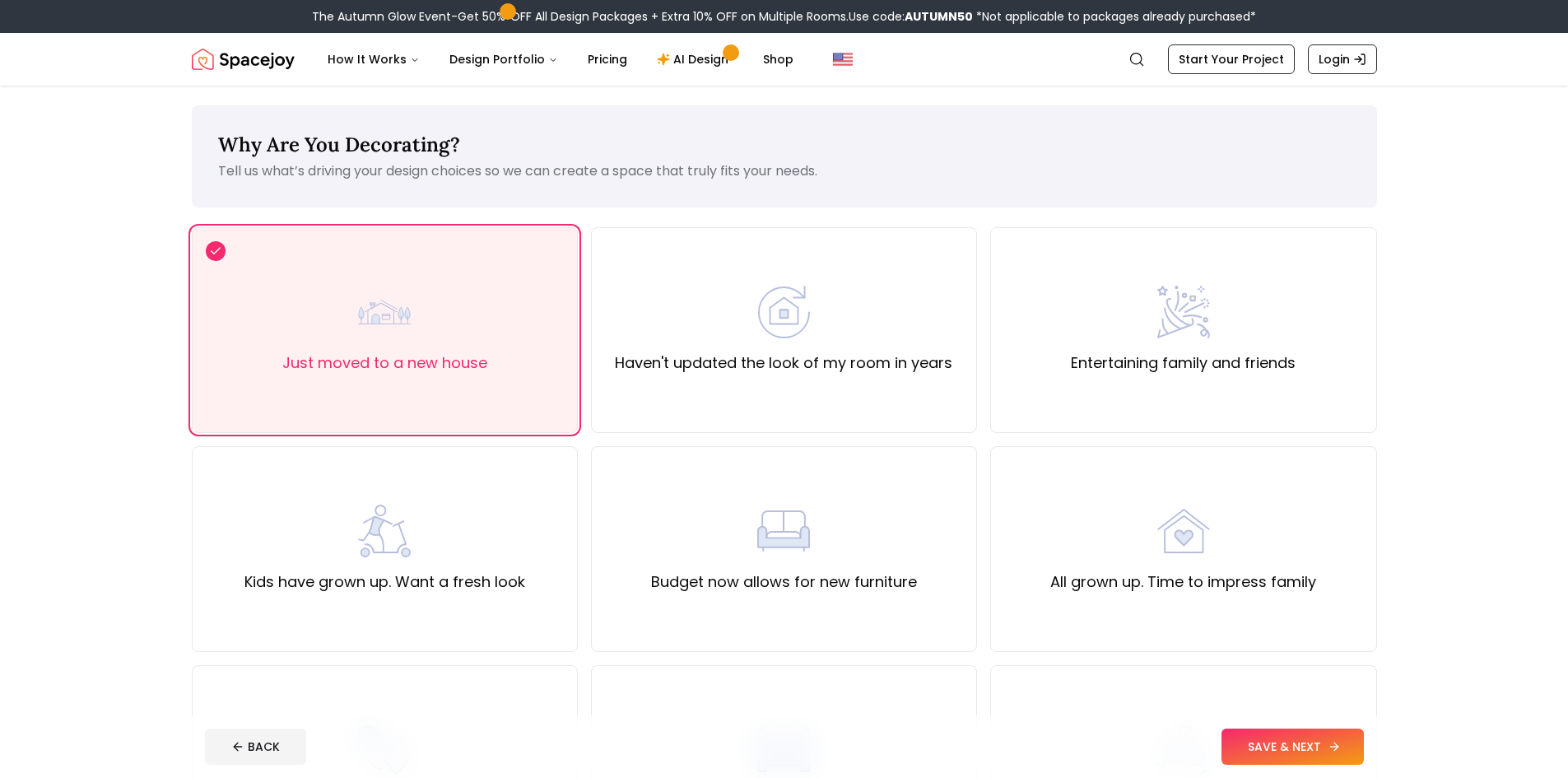
click at [1330, 738] on button "SAVE & NEXT" at bounding box center [1293, 746] width 142 height 37
